Goal: Information Seeking & Learning: Learn about a topic

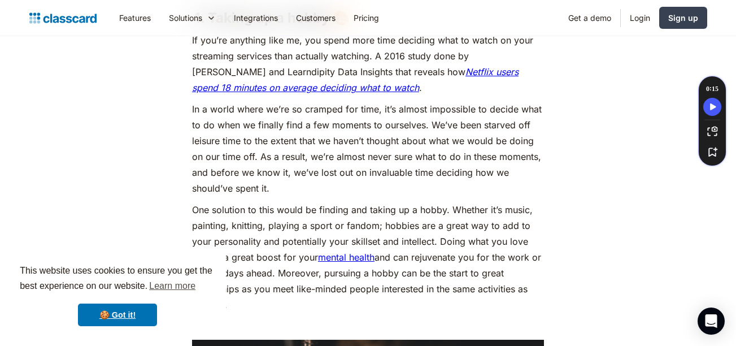
scroll to position [2577, 0]
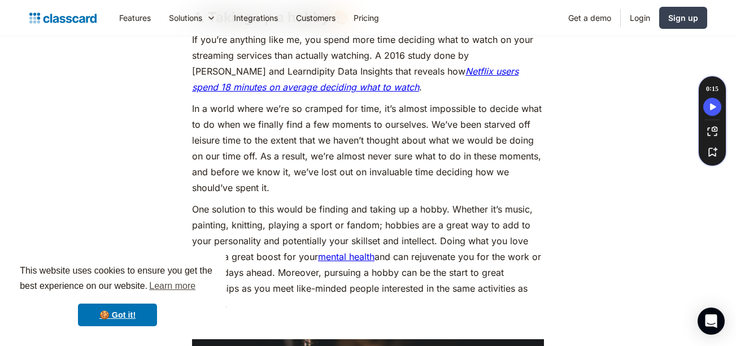
click at [452, 141] on p "In a world where we’re so cramped for time, it’s almost impossible to decide wh…" at bounding box center [368, 148] width 352 height 95
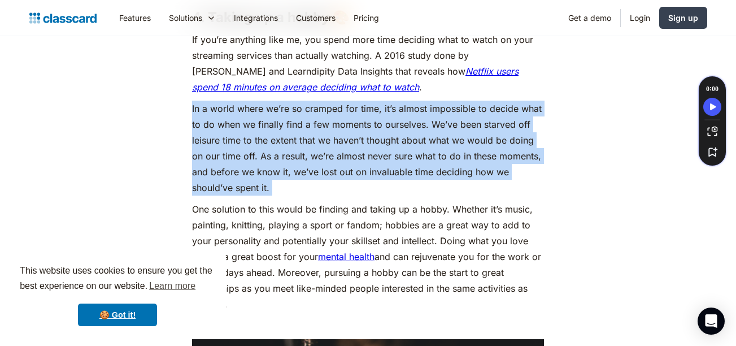
drag, startPoint x: 452, startPoint y: 141, endPoint x: 471, endPoint y: 143, distance: 19.3
click at [471, 143] on p "In a world where we’re so cramped for time, it’s almost impossible to decide wh…" at bounding box center [368, 148] width 352 height 95
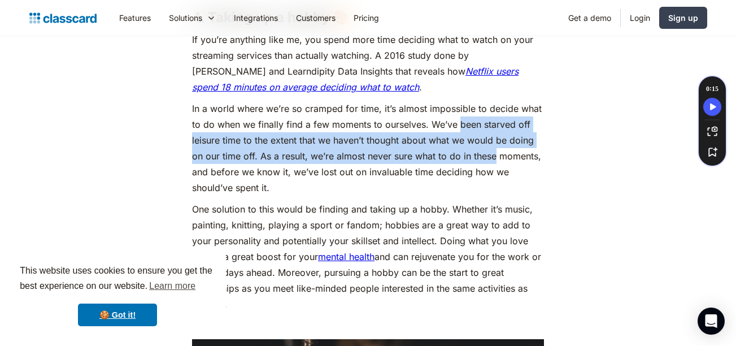
drag, startPoint x: 471, startPoint y: 143, endPoint x: 490, endPoint y: 180, distance: 41.5
click at [490, 180] on p "In a world where we’re so cramped for time, it’s almost impossible to decide wh…" at bounding box center [368, 148] width 352 height 95
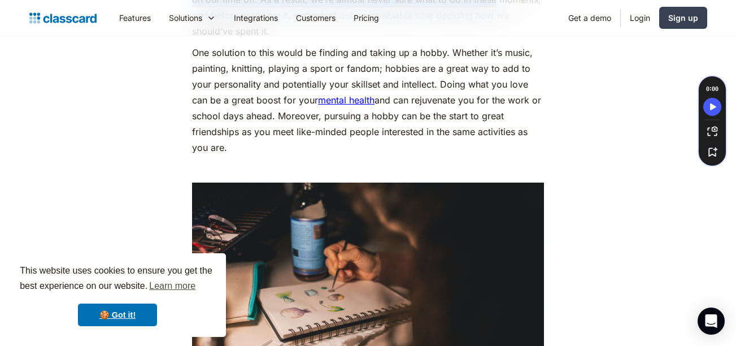
scroll to position [2734, 0]
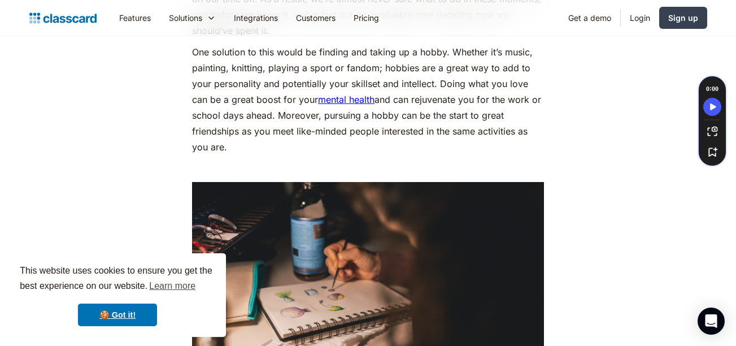
click at [467, 105] on p "One solution to this would be finding and taking up a hobby. Whether it’s music…" at bounding box center [368, 99] width 352 height 111
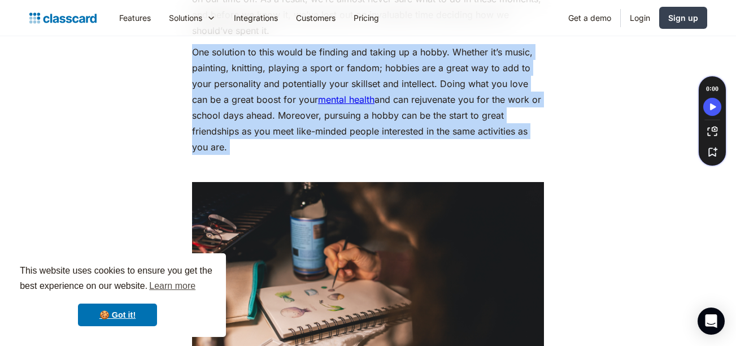
click at [467, 105] on p "One solution to this would be finding and taking up a hobby. Whether it’s music…" at bounding box center [368, 99] width 352 height 111
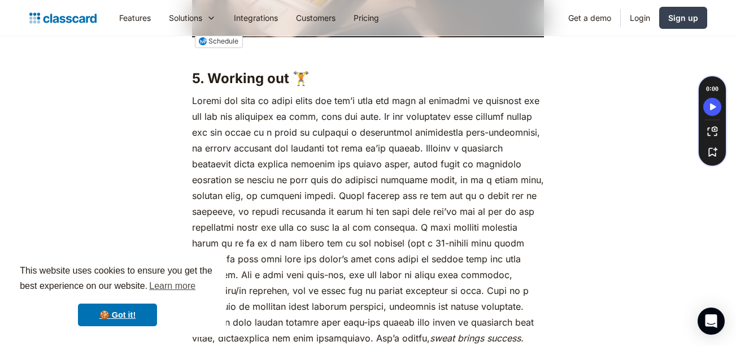
scroll to position [3115, 0]
click at [459, 110] on p "sweat brings success." at bounding box center [368, 218] width 352 height 253
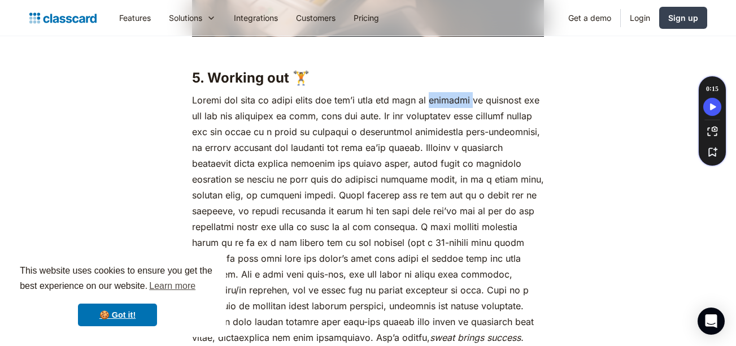
click at [459, 110] on p "sweat brings success." at bounding box center [368, 218] width 352 height 253
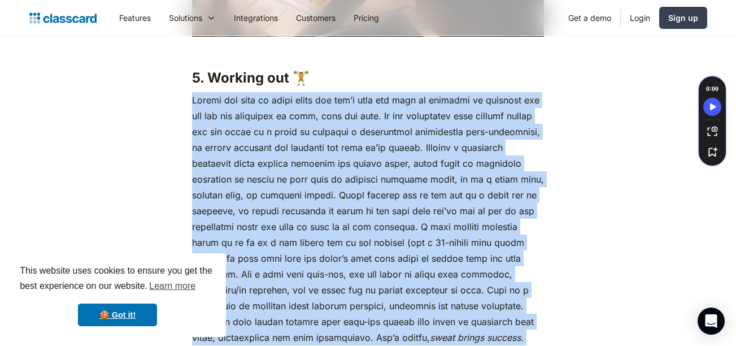
click at [459, 110] on p "sweat brings success." at bounding box center [368, 218] width 352 height 253
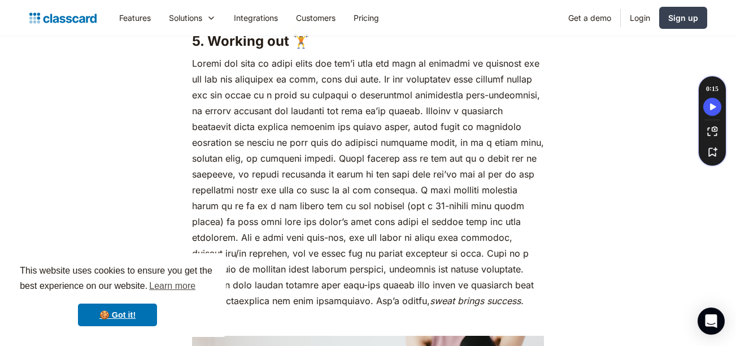
scroll to position [3160, 0]
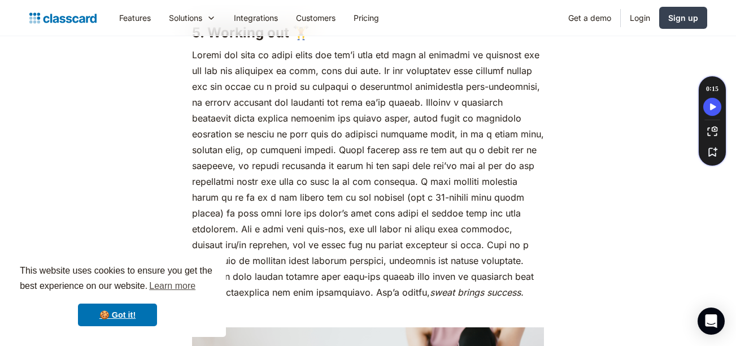
click at [400, 167] on p "sweat brings success." at bounding box center [368, 173] width 352 height 253
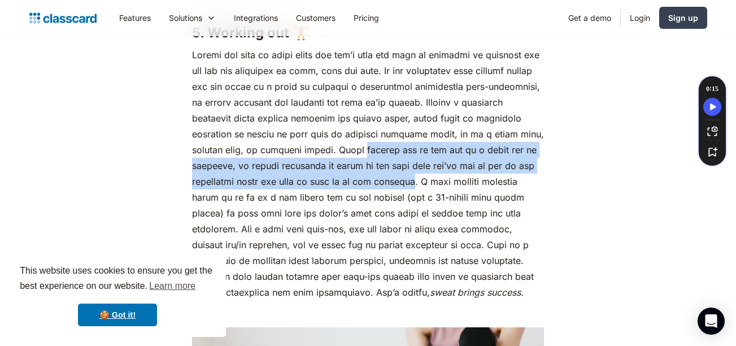
drag, startPoint x: 400, startPoint y: 167, endPoint x: 428, endPoint y: 193, distance: 38.8
click at [428, 193] on p "sweat brings success." at bounding box center [368, 173] width 352 height 253
drag, startPoint x: 428, startPoint y: 193, endPoint x: 392, endPoint y: 172, distance: 42.1
click at [392, 172] on p "sweat brings success." at bounding box center [368, 173] width 352 height 253
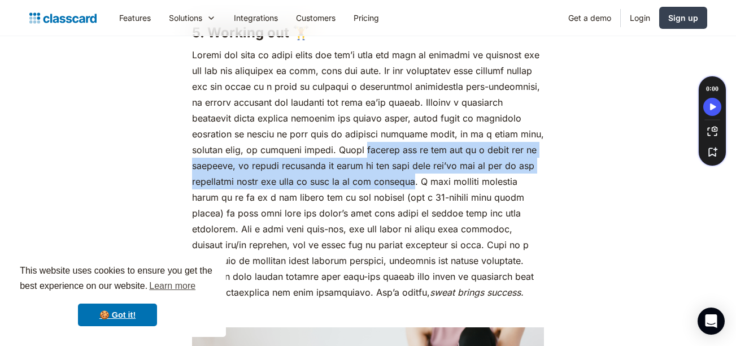
click at [392, 172] on p "sweat brings success." at bounding box center [368, 173] width 352 height 253
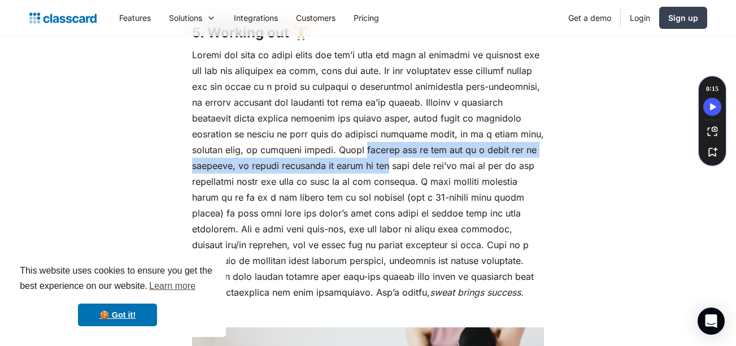
drag, startPoint x: 392, startPoint y: 172, endPoint x: 400, endPoint y: 181, distance: 12.8
click at [400, 181] on p "sweat brings success." at bounding box center [368, 173] width 352 height 253
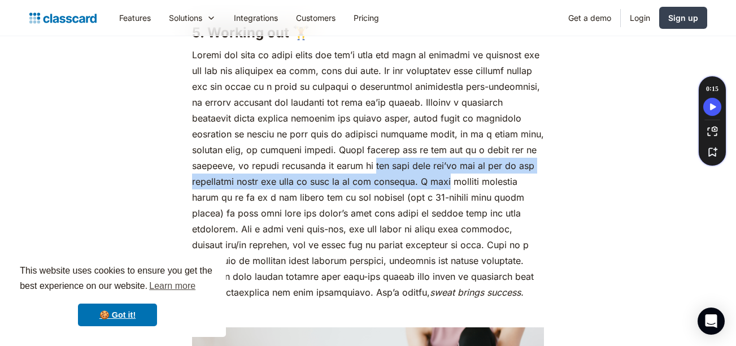
drag, startPoint x: 400, startPoint y: 181, endPoint x: 456, endPoint y: 192, distance: 57.0
click at [456, 192] on p "sweat brings success." at bounding box center [368, 173] width 352 height 253
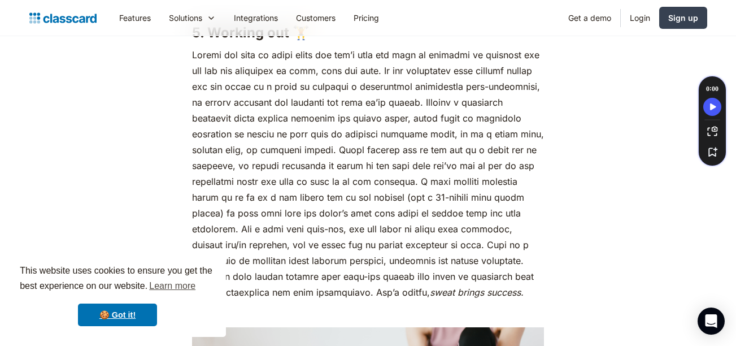
click at [485, 195] on p "sweat brings success." at bounding box center [368, 173] width 352 height 253
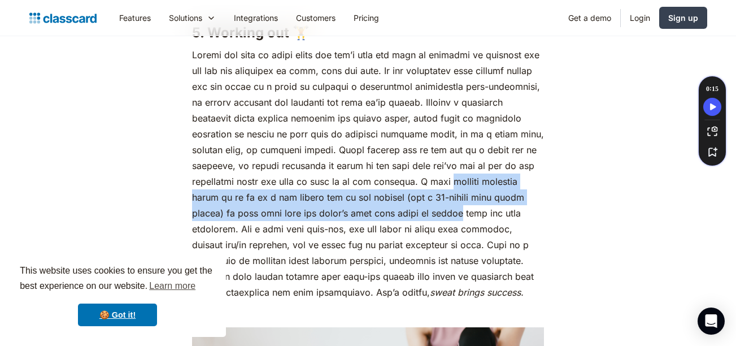
drag, startPoint x: 485, startPoint y: 195, endPoint x: 469, endPoint y: 228, distance: 37.2
click at [469, 228] on p "sweat brings success." at bounding box center [368, 173] width 352 height 253
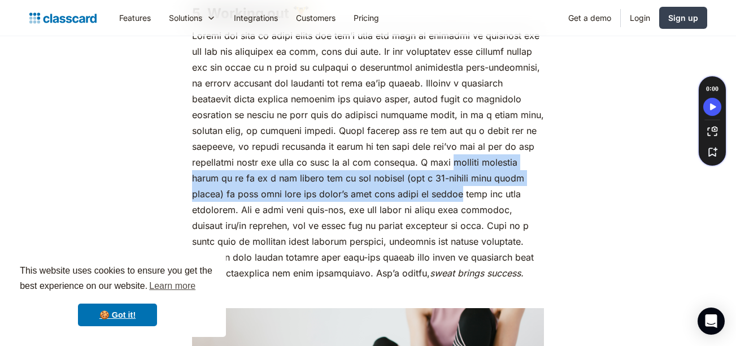
scroll to position [3190, 0]
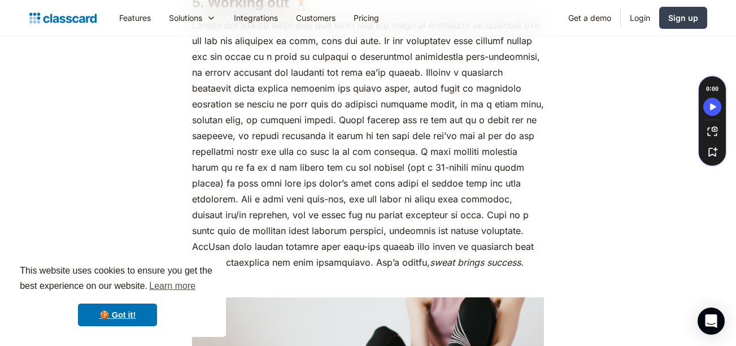
click at [303, 225] on p "sweat brings success." at bounding box center [368, 143] width 352 height 253
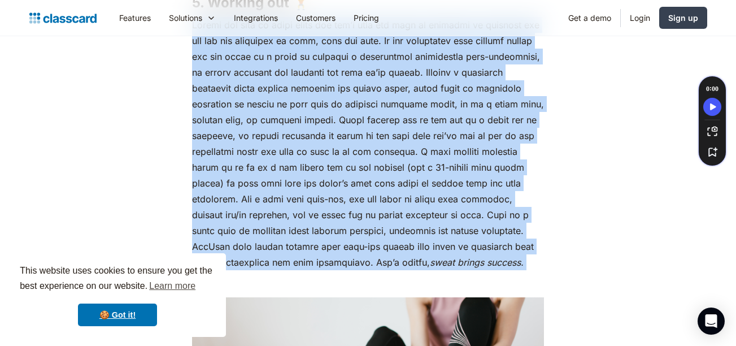
click at [303, 225] on p "sweat brings success." at bounding box center [368, 143] width 352 height 253
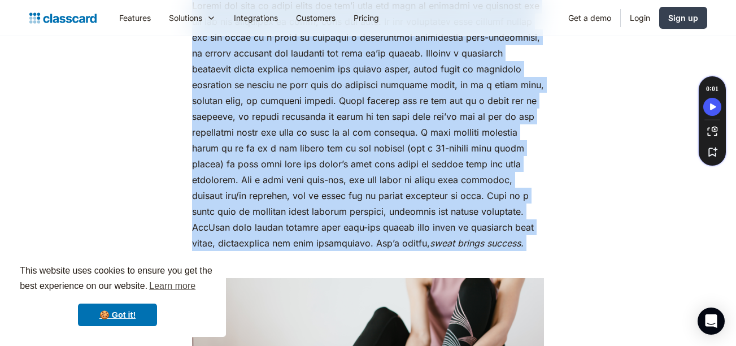
scroll to position [3213, 0]
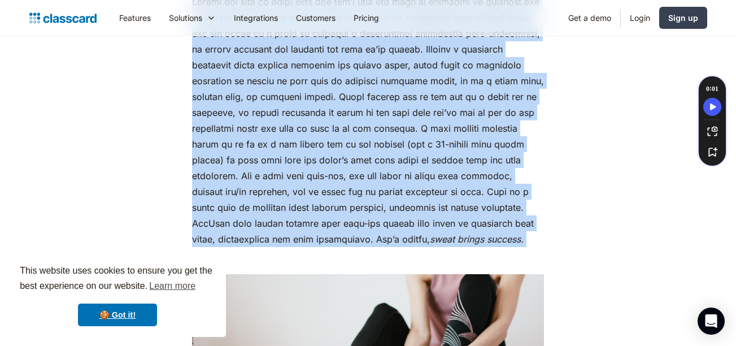
click at [272, 198] on p "sweat brings success." at bounding box center [368, 120] width 352 height 253
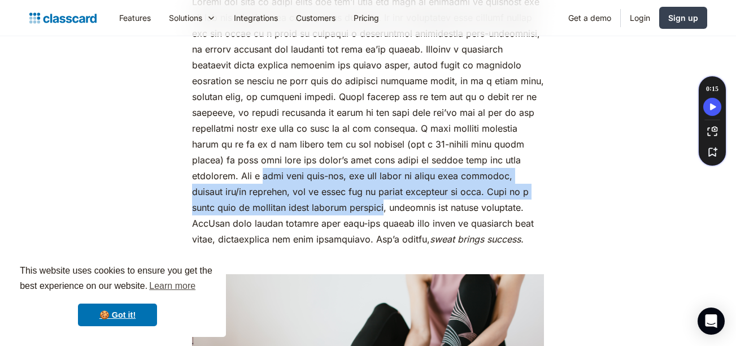
drag, startPoint x: 272, startPoint y: 198, endPoint x: 352, endPoint y: 218, distance: 82.8
click at [352, 218] on p "sweat brings success." at bounding box center [368, 120] width 352 height 253
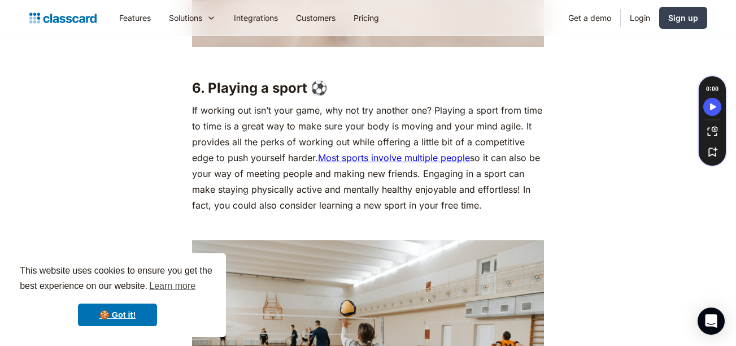
scroll to position [3679, 0]
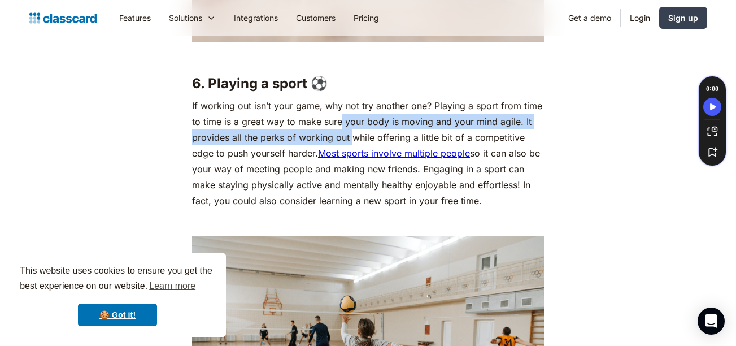
drag, startPoint x: 354, startPoint y: 161, endPoint x: 340, endPoint y: 139, distance: 26.2
click at [340, 139] on p "If working out isn’t your game, why not try another one? Playing a sport from t…" at bounding box center [368, 153] width 352 height 111
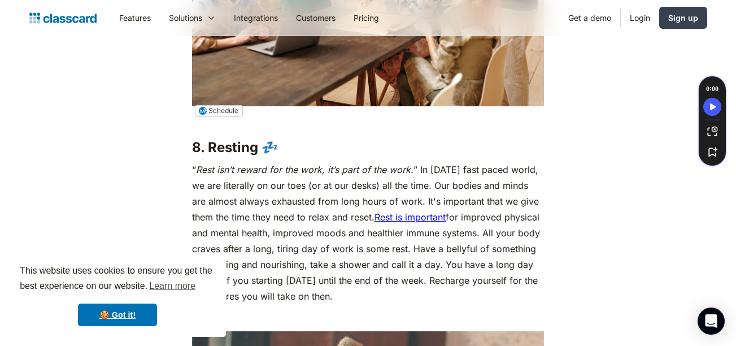
scroll to position [4521, 0]
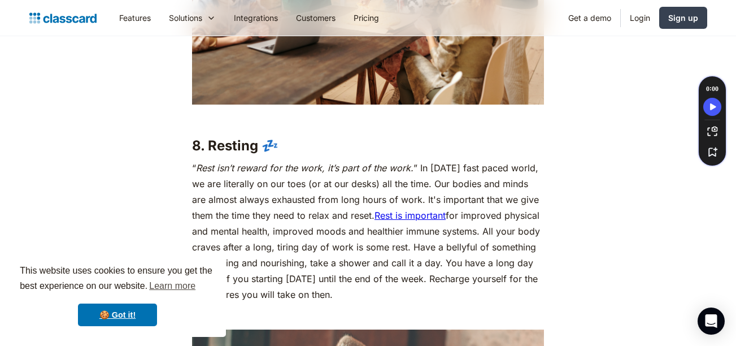
click at [439, 180] on p "“ Rest isn’t reward for the work, it’s part of the work. ” In [DATE] fast paced…" at bounding box center [368, 231] width 352 height 142
drag, startPoint x: 439, startPoint y: 180, endPoint x: 415, endPoint y: 192, distance: 26.0
click at [415, 192] on p "“ Rest isn’t reward for the work, it’s part of the work. ” In [DATE] fast paced…" at bounding box center [368, 231] width 352 height 142
click at [433, 199] on p "“ Rest isn’t reward for the work, it’s part of the work. ” In [DATE] fast paced…" at bounding box center [368, 231] width 352 height 142
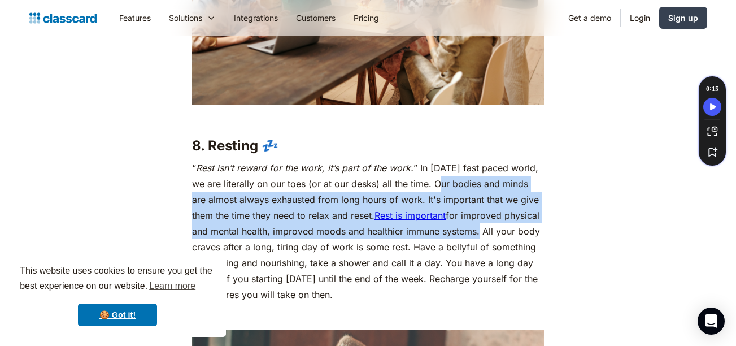
drag, startPoint x: 433, startPoint y: 199, endPoint x: 453, endPoint y: 243, distance: 48.6
click at [453, 243] on p "“ Rest isn’t reward for the work, it’s part of the work. ” In [DATE] fast paced…" at bounding box center [368, 231] width 352 height 142
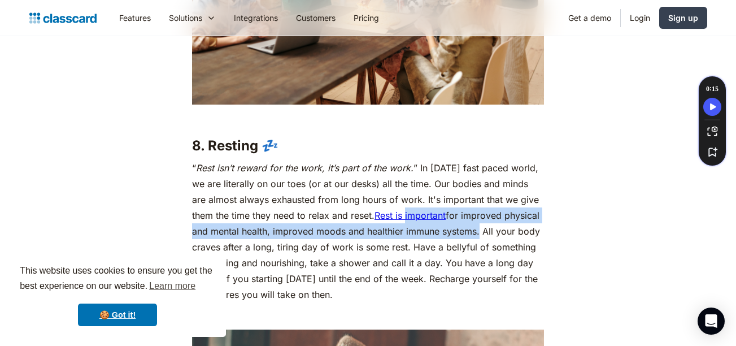
drag, startPoint x: 453, startPoint y: 243, endPoint x: 434, endPoint y: 229, distance: 23.9
click at [434, 229] on p "“ Rest isn’t reward for the work, it’s part of the work. ” In [DATE] fast paced…" at bounding box center [368, 231] width 352 height 142
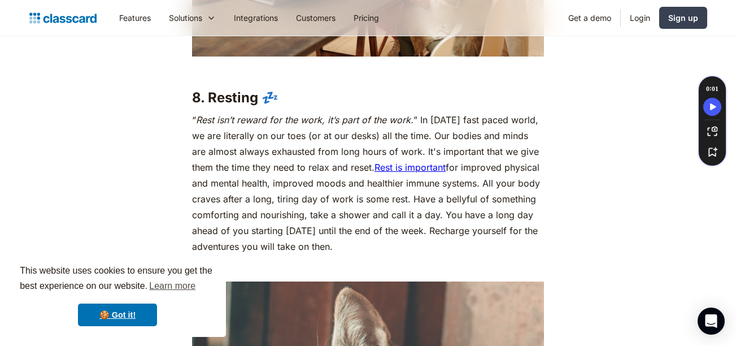
click at [434, 229] on p "“ Rest isn’t reward for the work, it’s part of the work. ” In [DATE] fast paced…" at bounding box center [368, 183] width 352 height 142
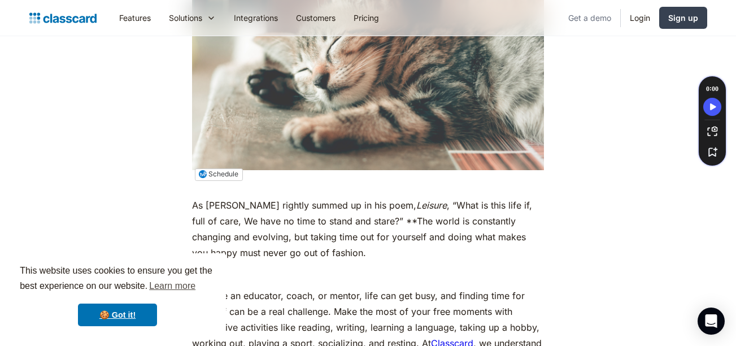
scroll to position [4927, 0]
